Goal: Navigation & Orientation: Find specific page/section

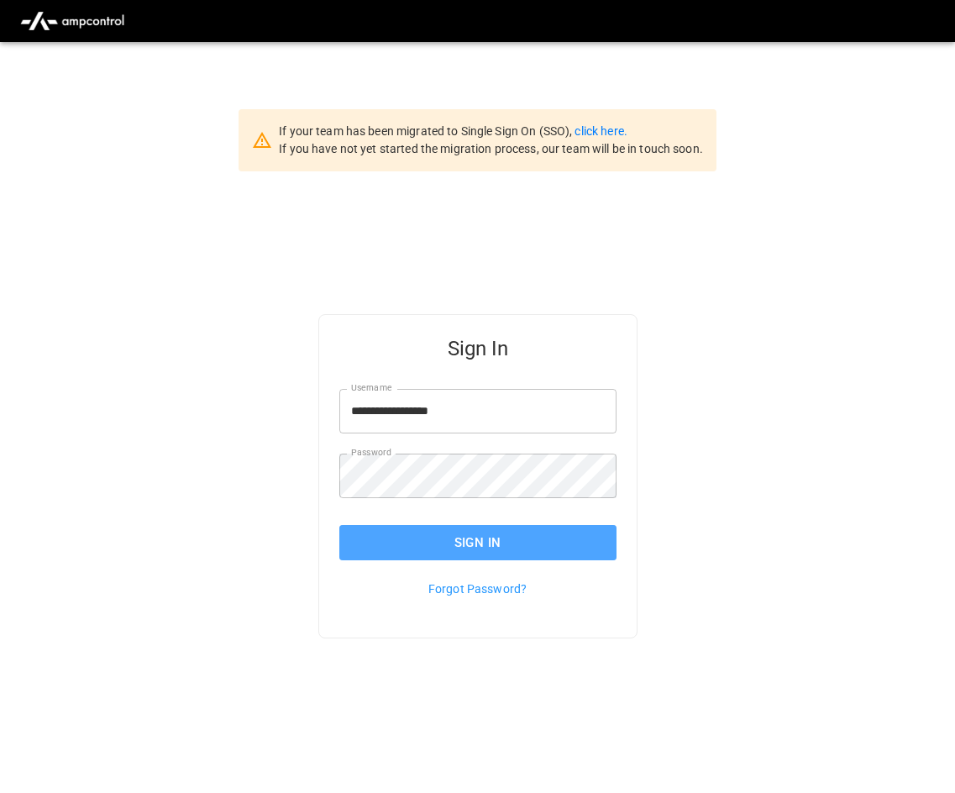
click at [532, 545] on button "Sign In" at bounding box center [477, 542] width 277 height 35
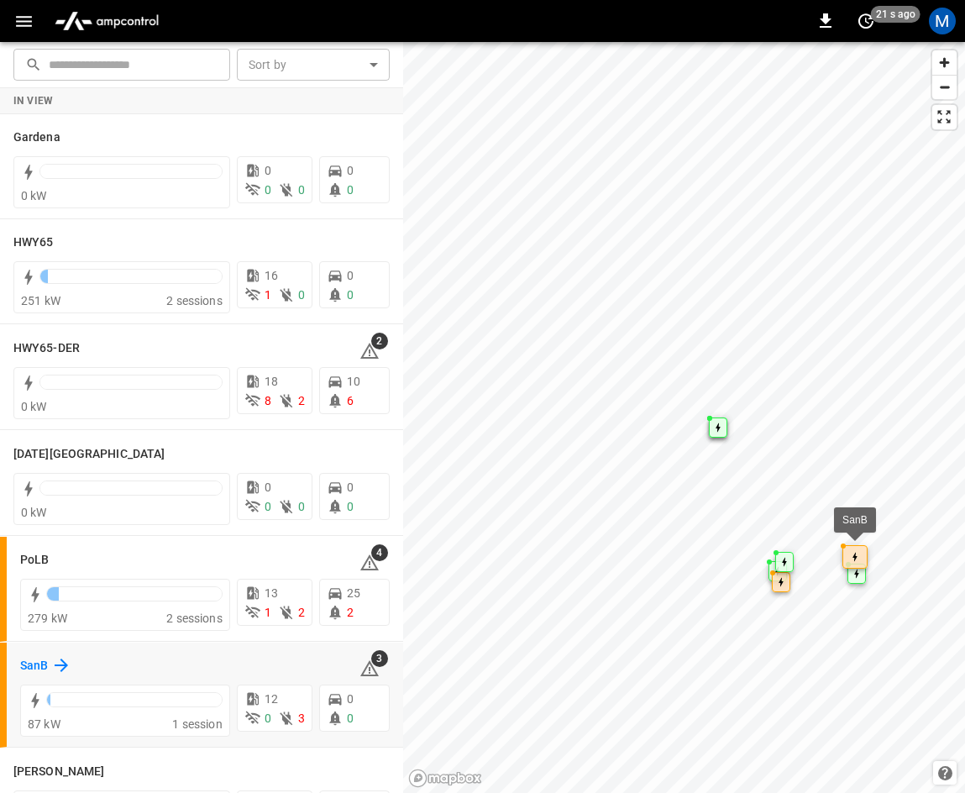
click at [59, 656] on icon at bounding box center [61, 665] width 20 height 20
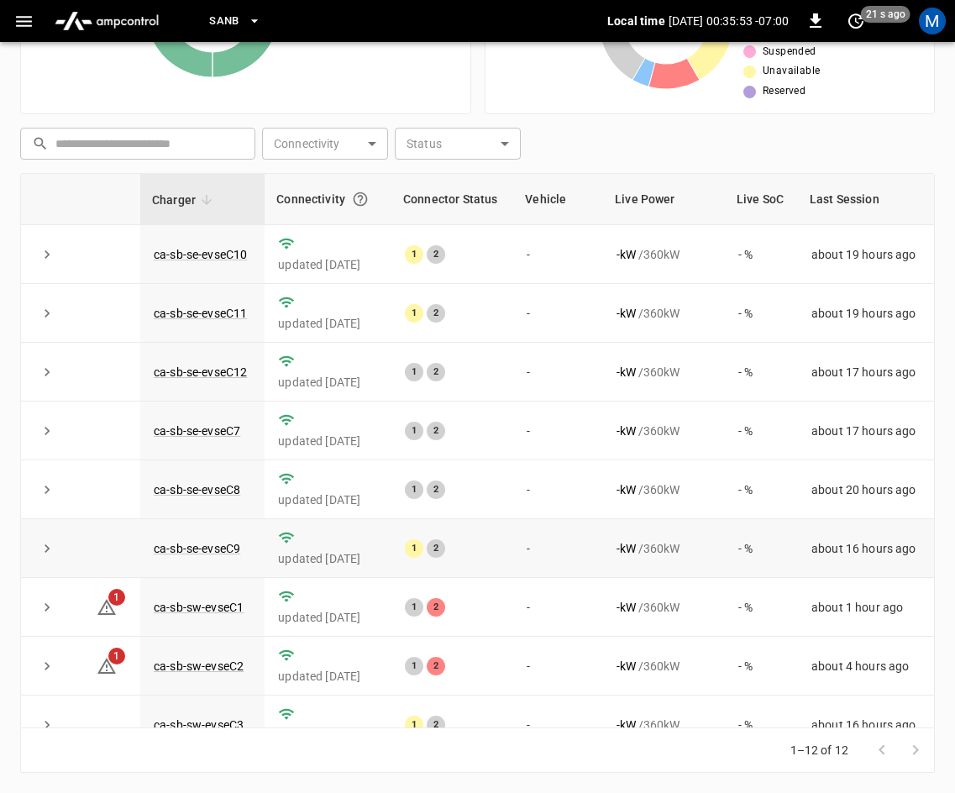
scroll to position [213, 0]
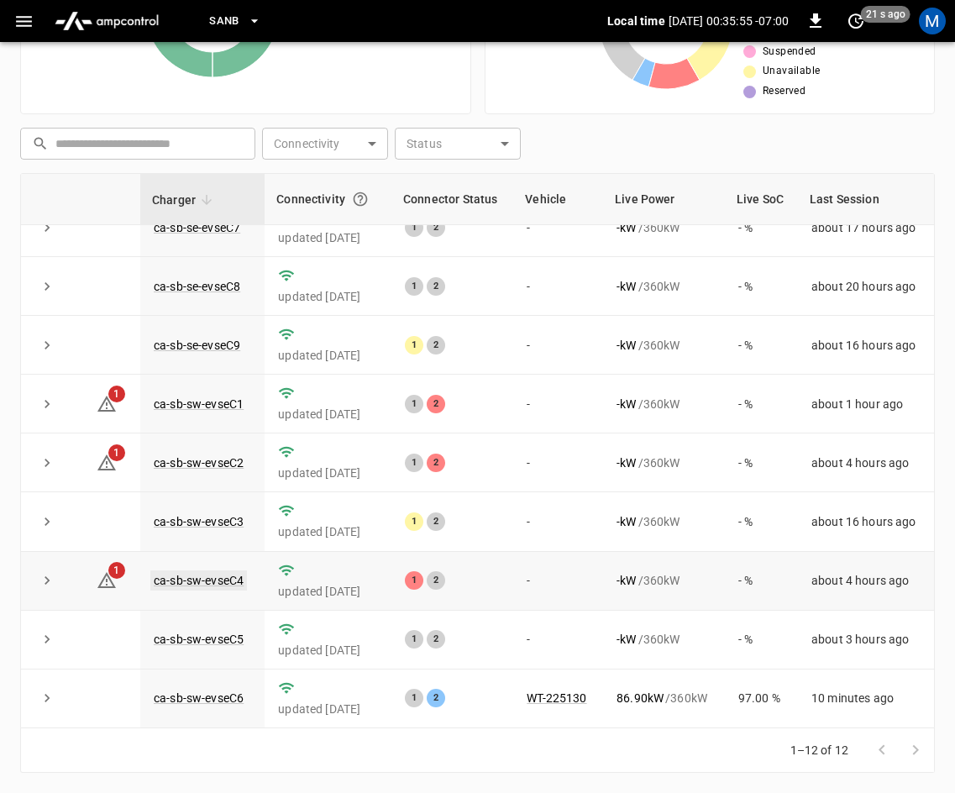
click at [223, 579] on link "ca-sb-sw-evseC4" at bounding box center [198, 580] width 97 height 20
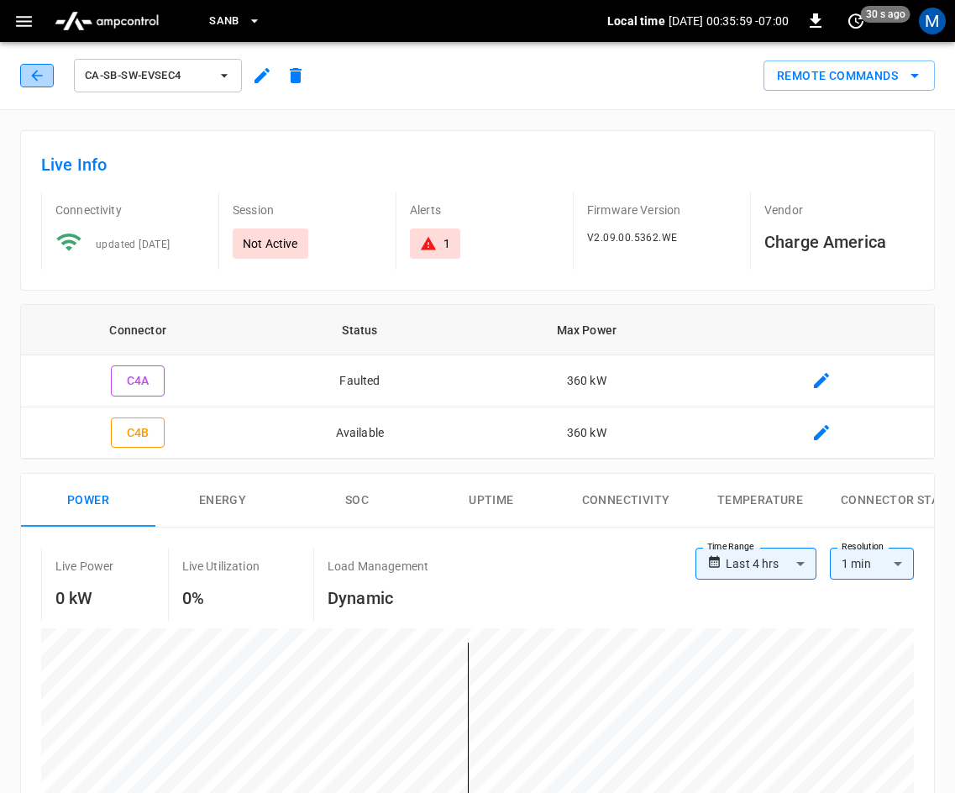
click at [26, 69] on button "button" at bounding box center [37, 76] width 34 height 24
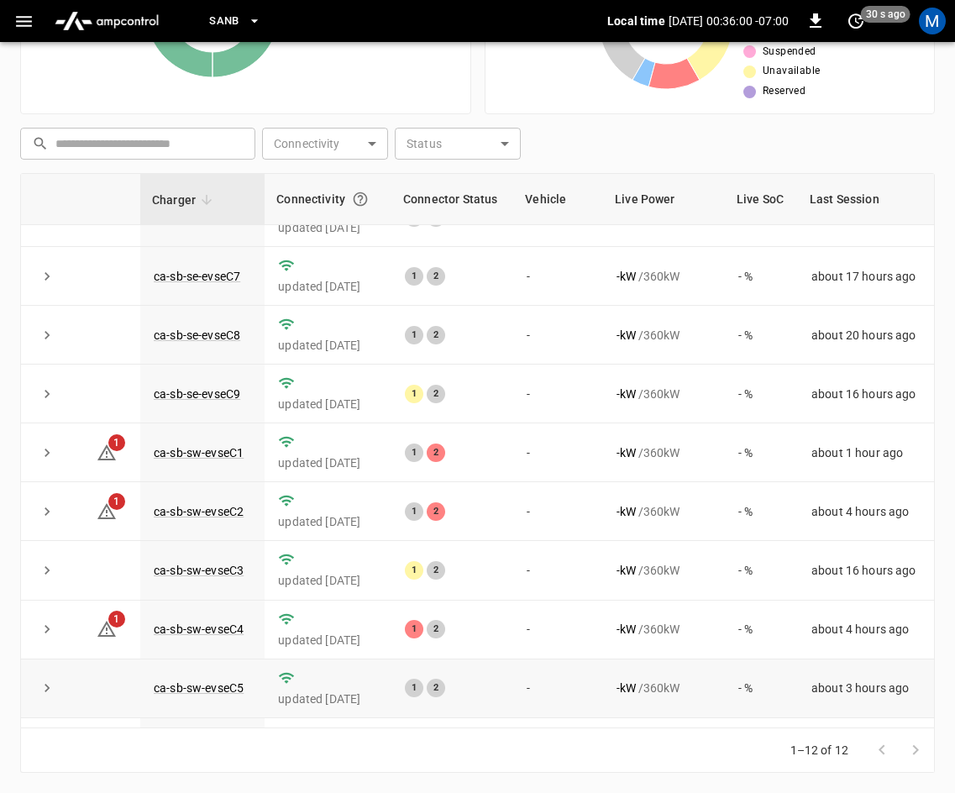
scroll to position [213, 0]
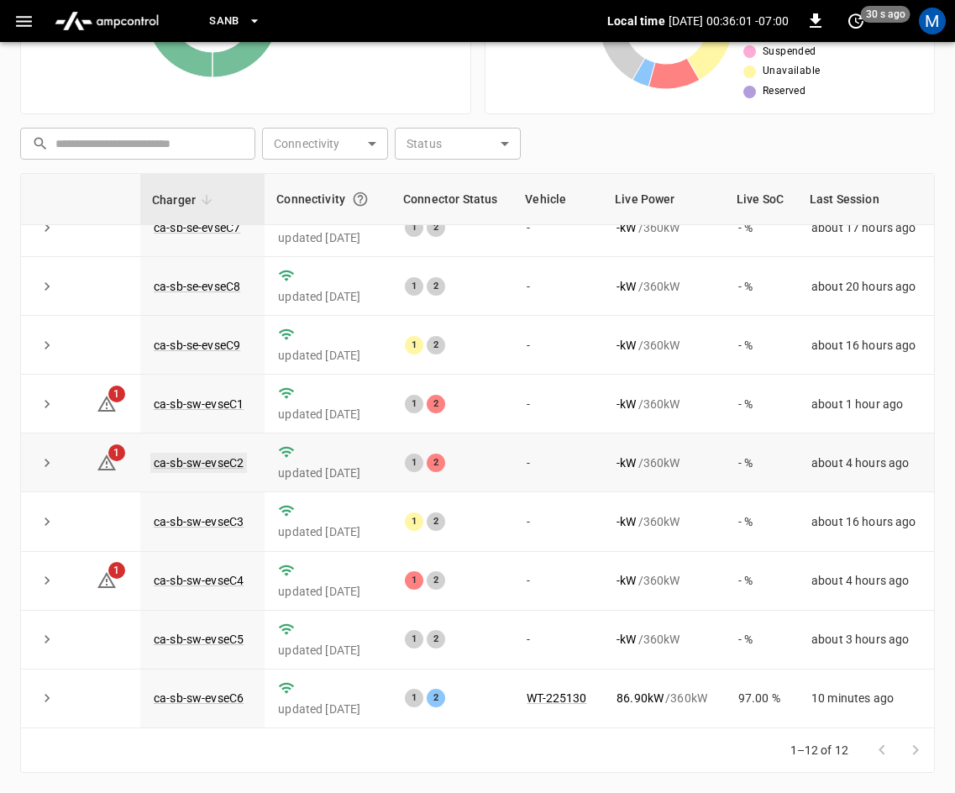
click at [189, 459] on link "ca-sb-sw-evseC2" at bounding box center [198, 463] width 97 height 20
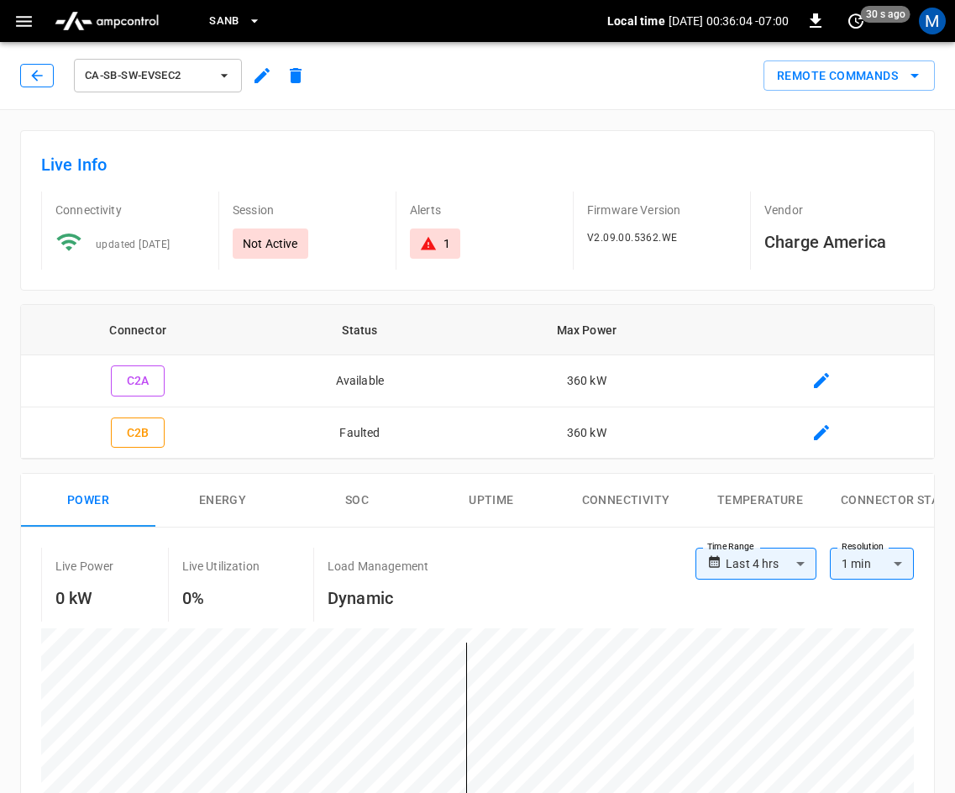
click at [39, 67] on icon "button" at bounding box center [37, 75] width 17 height 17
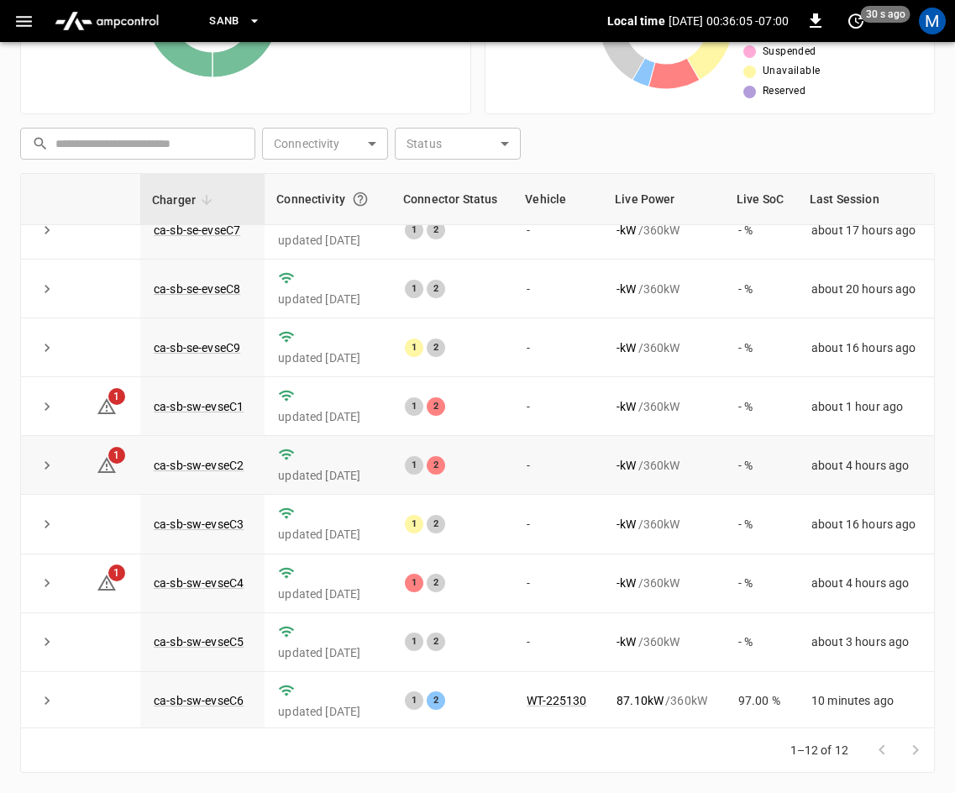
scroll to position [213, 0]
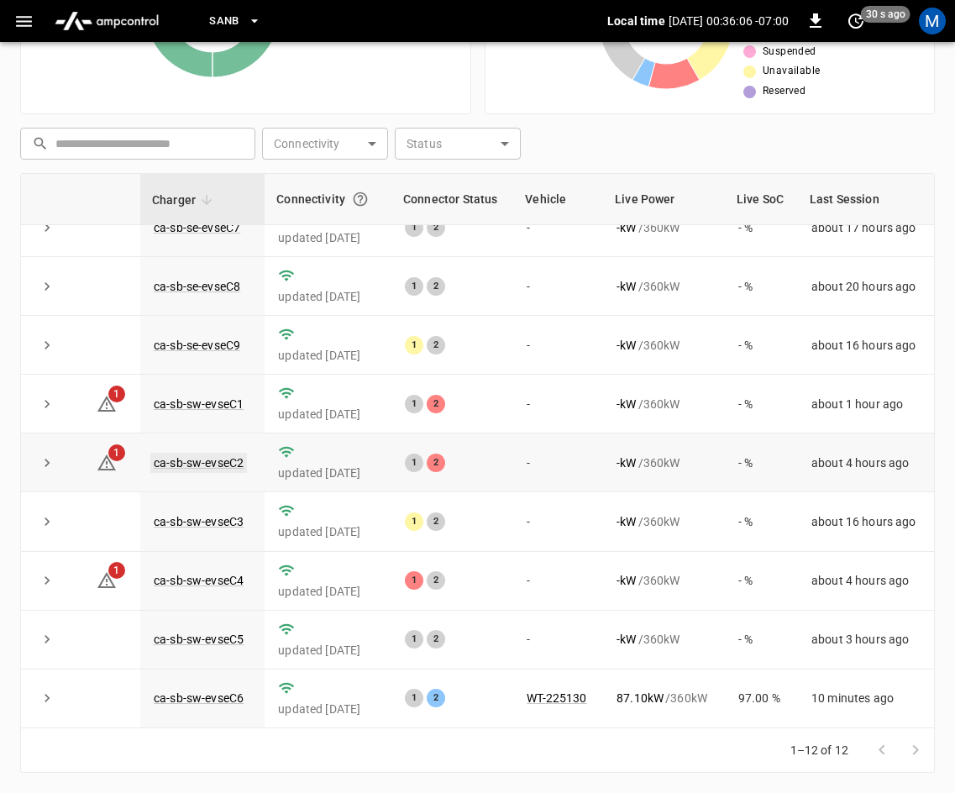
click at [194, 453] on link "ca-sb-sw-evseC2" at bounding box center [198, 463] width 97 height 20
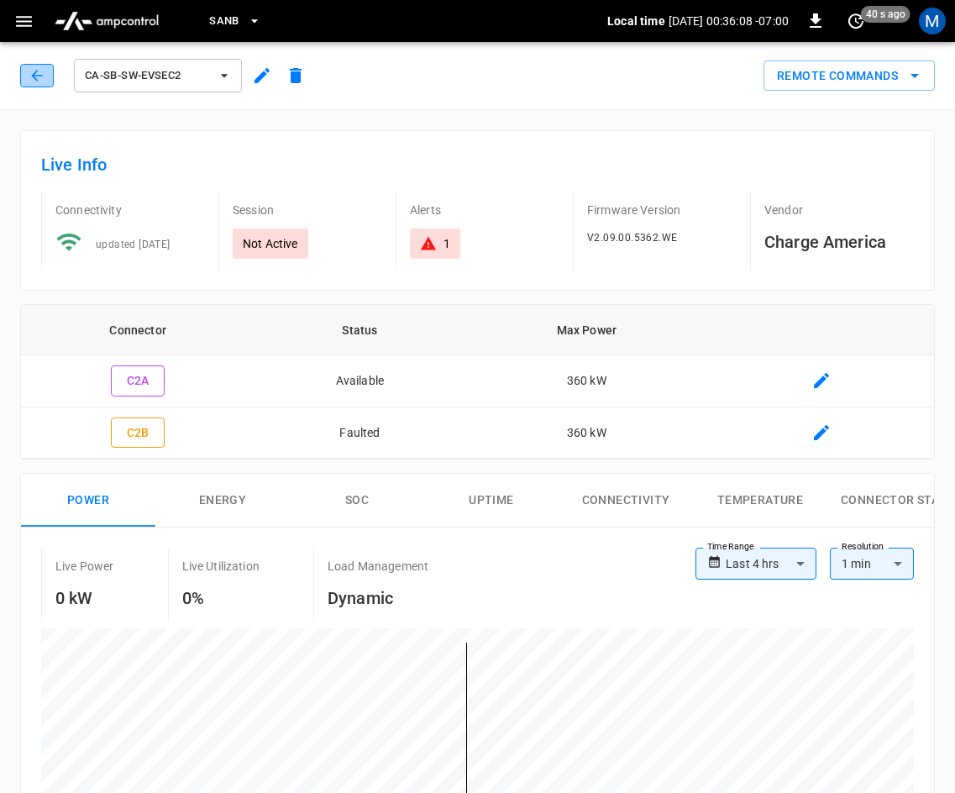
click at [33, 69] on icon "button" at bounding box center [37, 75] width 17 height 17
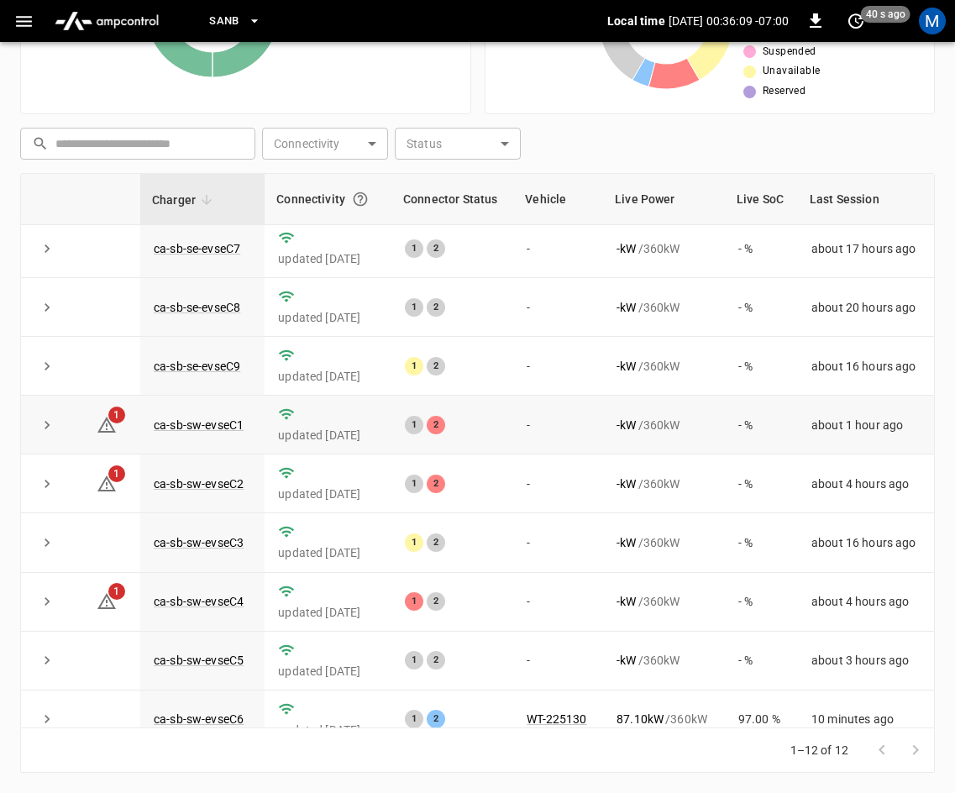
scroll to position [213, 0]
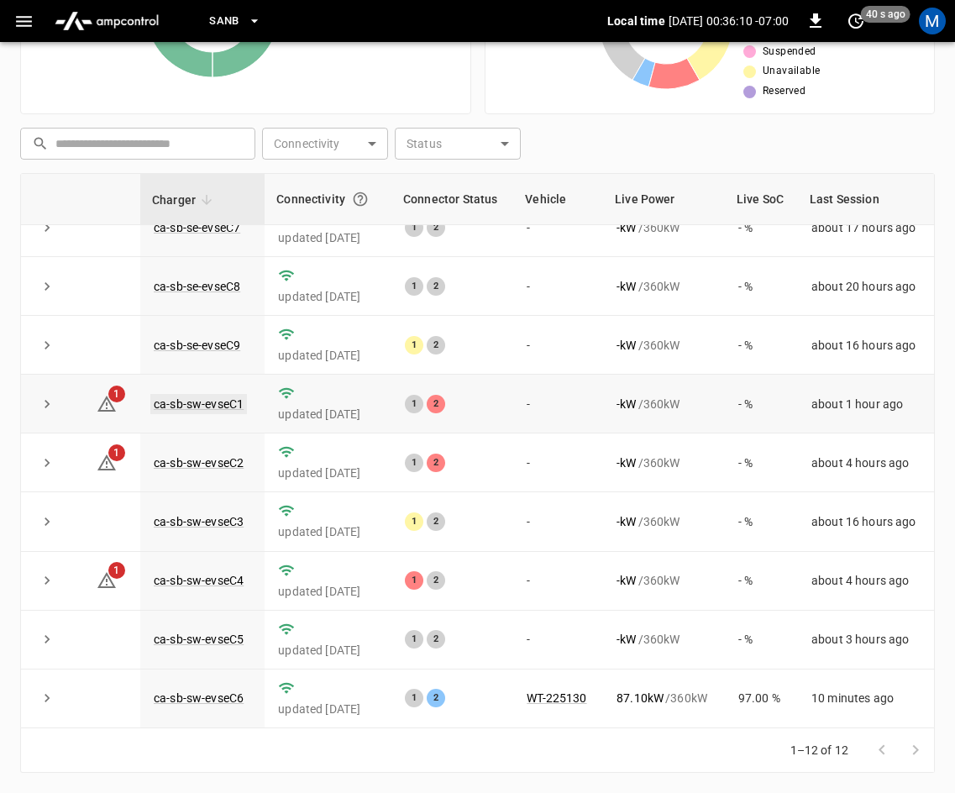
click at [187, 394] on link "ca-sb-sw-evseC1" at bounding box center [198, 404] width 97 height 20
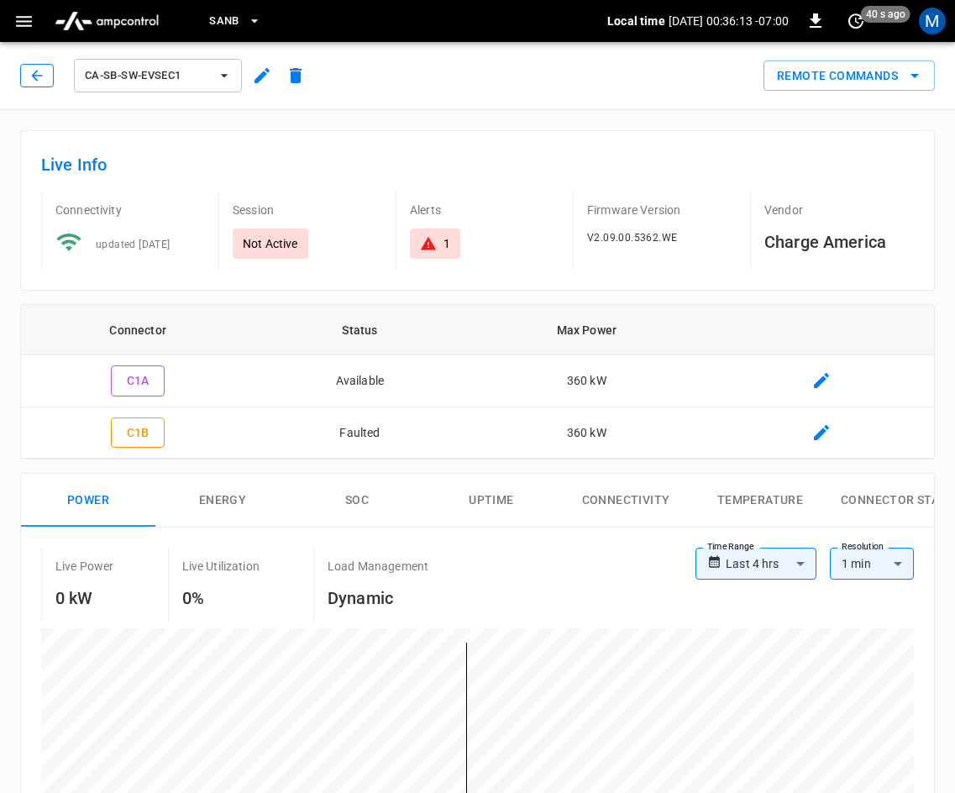
click at [33, 76] on icon "button" at bounding box center [36, 75] width 11 height 11
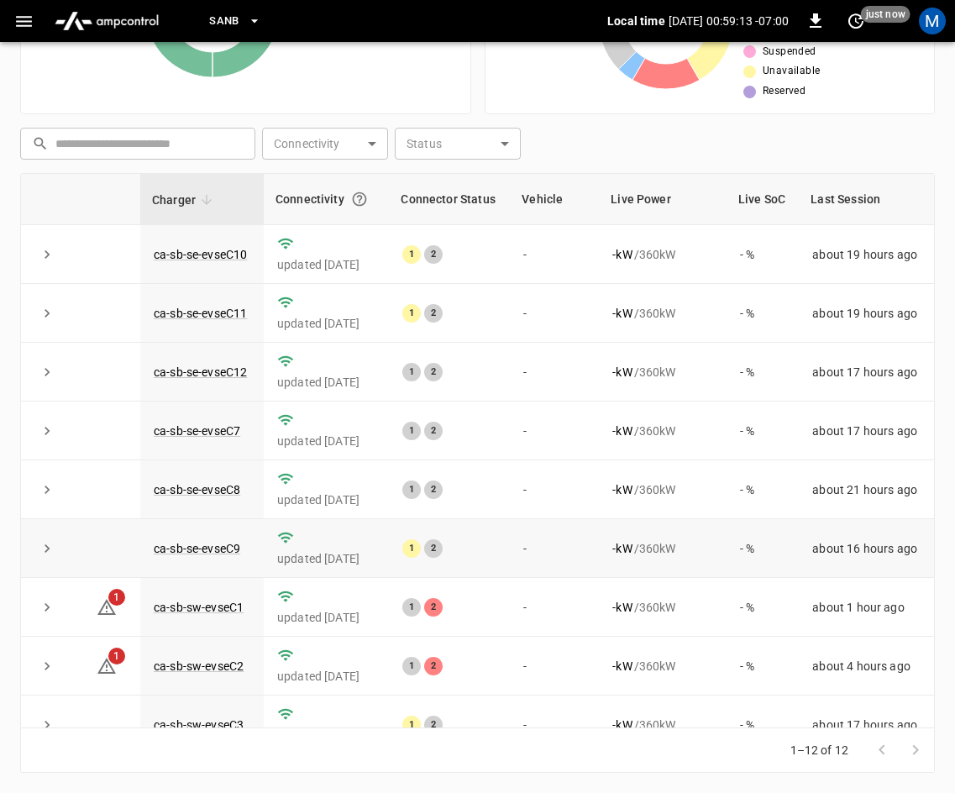
scroll to position [223, 0]
